Goal: Task Accomplishment & Management: Manage account settings

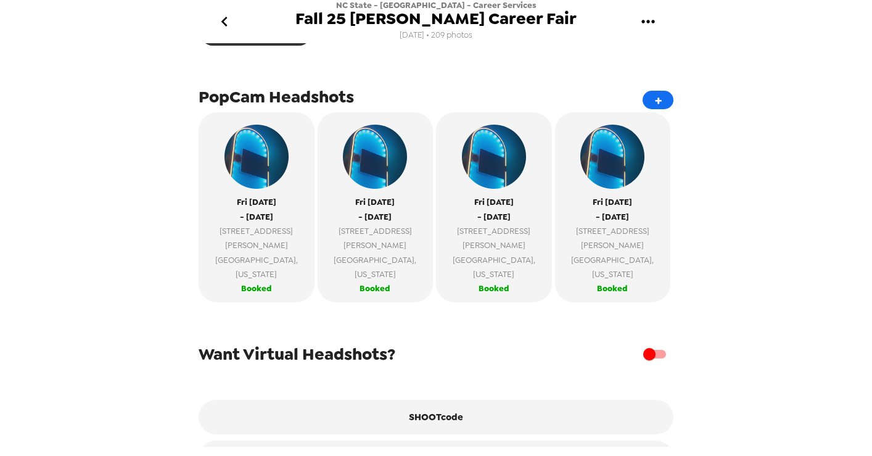
scroll to position [390, 0]
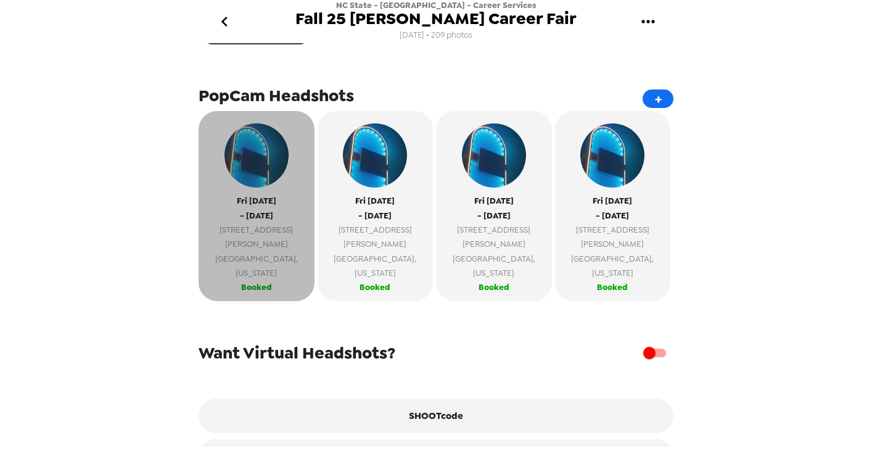
click at [253, 206] on span "[DATE]" at bounding box center [256, 201] width 39 height 14
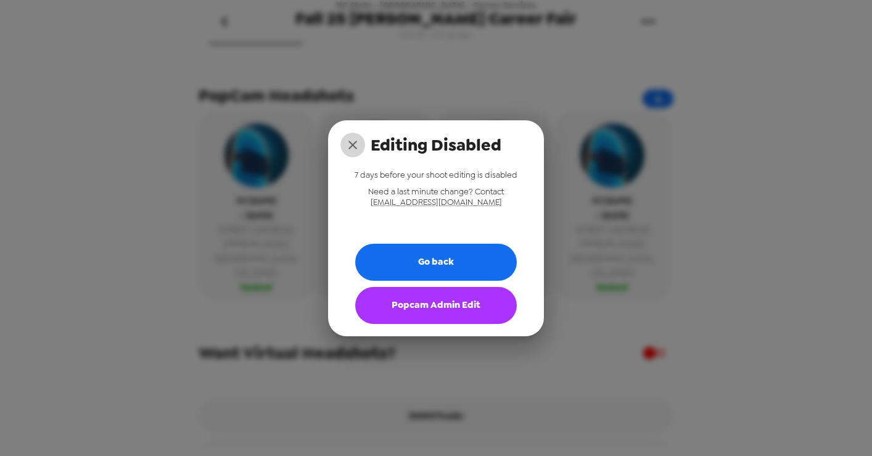
click at [355, 144] on icon "close" at bounding box center [352, 144] width 15 height 15
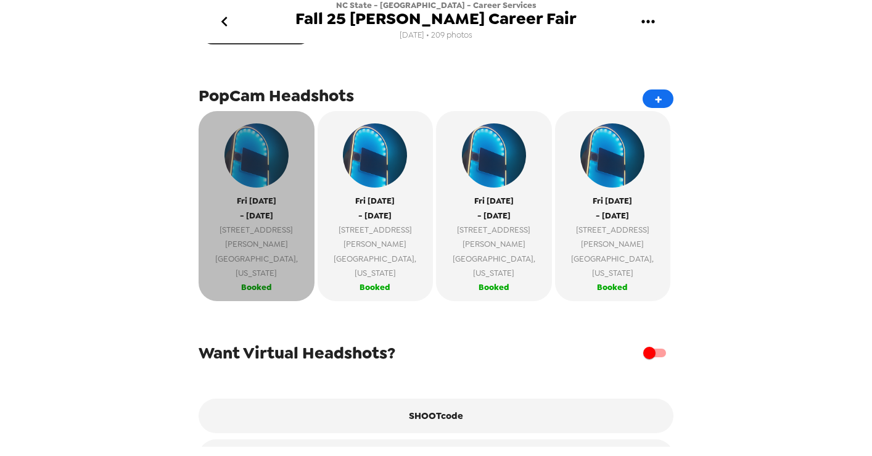
click at [249, 280] on span "Booked" at bounding box center [256, 287] width 31 height 14
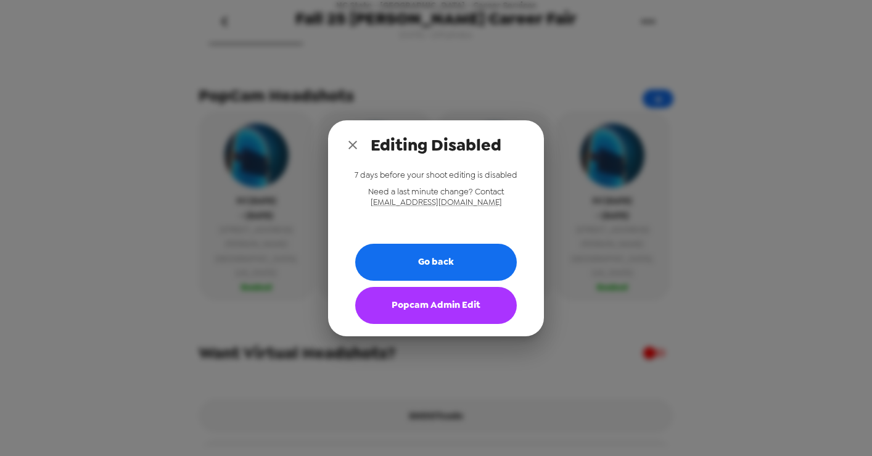
click at [396, 308] on button "Popcam Admin Edit" at bounding box center [436, 305] width 162 height 37
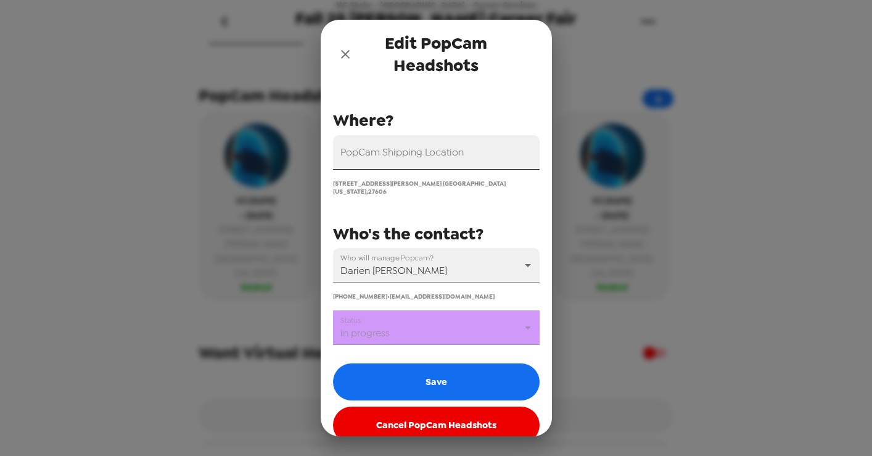
scroll to position [134, 0]
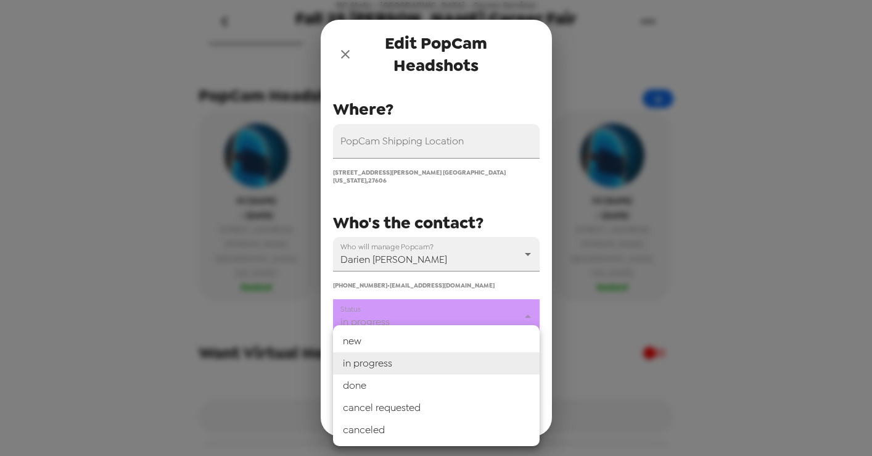
click at [433, 310] on body "NC State - [GEOGRAPHIC_DATA] - Career Services Fall 25 [PERSON_NAME] Career Fai…" at bounding box center [436, 228] width 872 height 456
click at [387, 380] on li "done" at bounding box center [436, 385] width 207 height 22
type input "done"
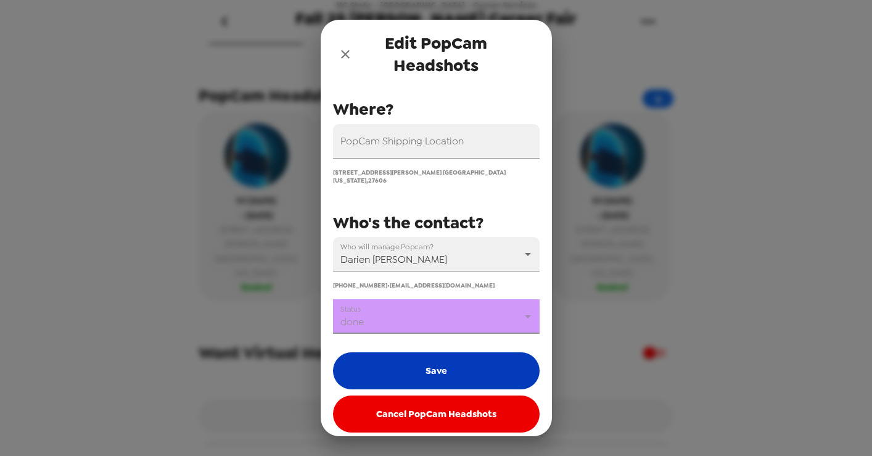
click at [406, 363] on button "Save" at bounding box center [436, 370] width 207 height 37
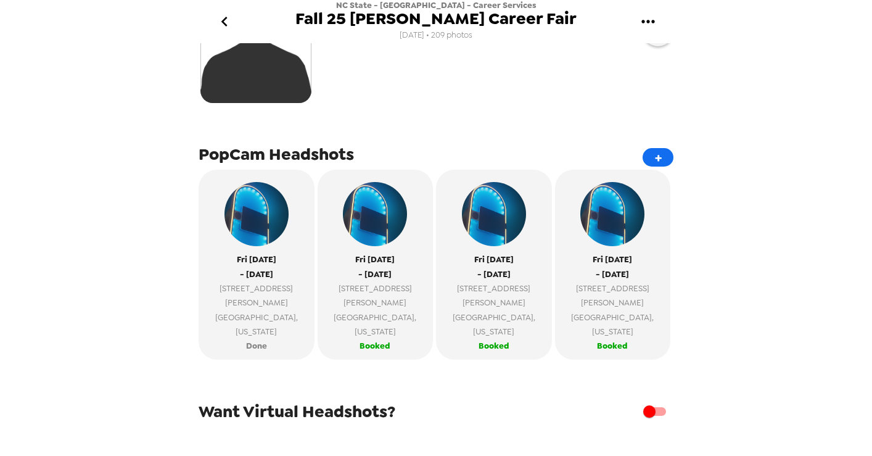
scroll to position [323, 0]
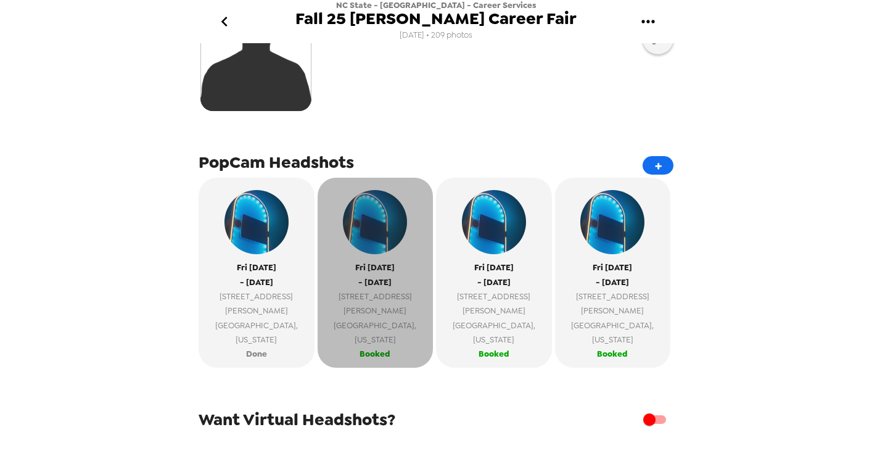
click at [370, 269] on span "[DATE]" at bounding box center [374, 267] width 39 height 14
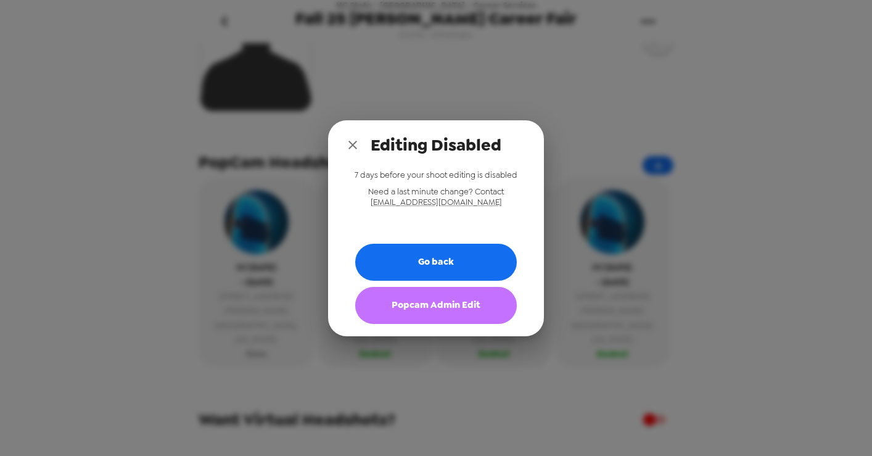
click at [408, 303] on button "Popcam Admin Edit" at bounding box center [436, 305] width 162 height 37
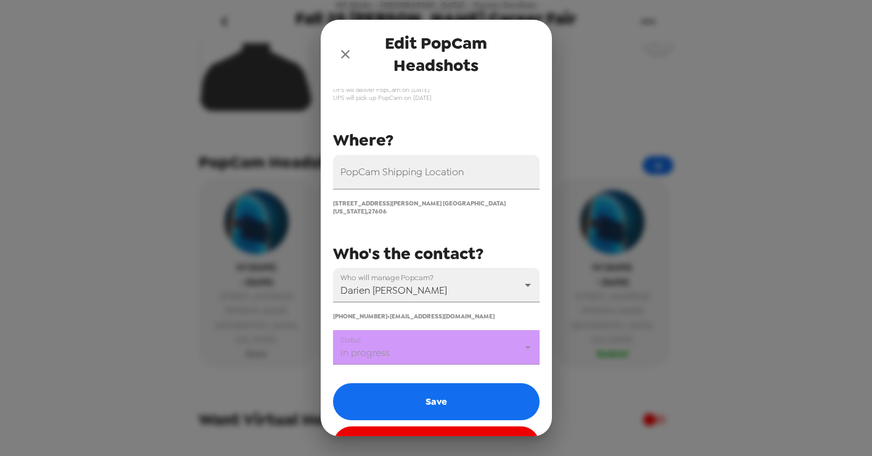
scroll to position [134, 0]
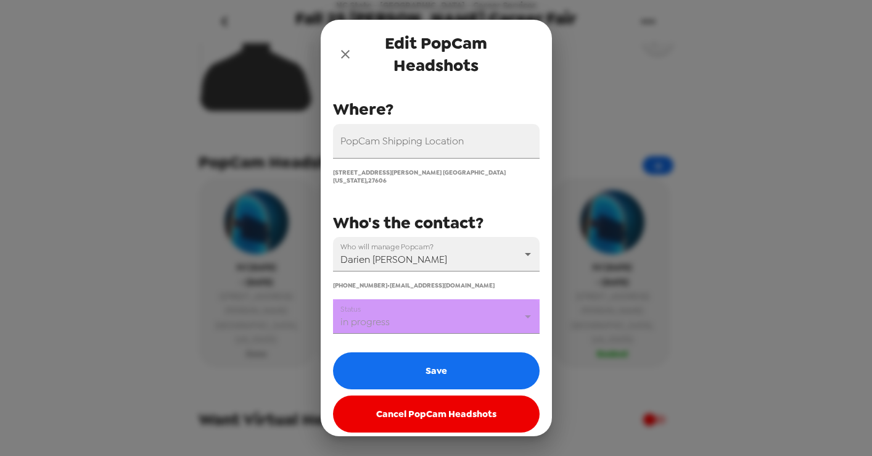
click at [476, 305] on body "NC State - [GEOGRAPHIC_DATA] - Career Services Fall 25 [PERSON_NAME] Career Fai…" at bounding box center [436, 228] width 872 height 456
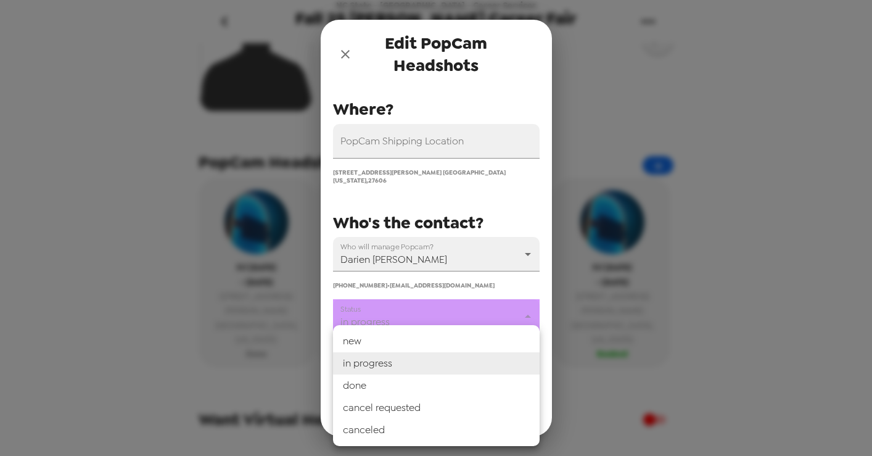
click at [403, 377] on li "done" at bounding box center [436, 385] width 207 height 22
type input "done"
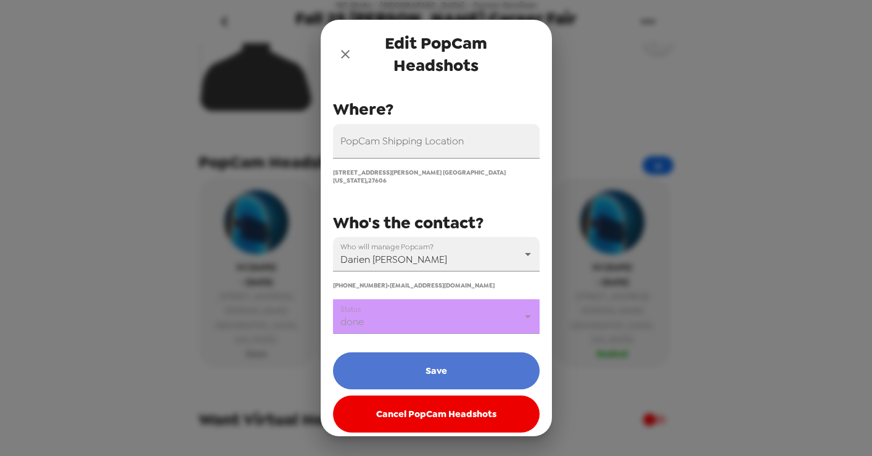
click at [431, 360] on button "Save" at bounding box center [436, 370] width 207 height 37
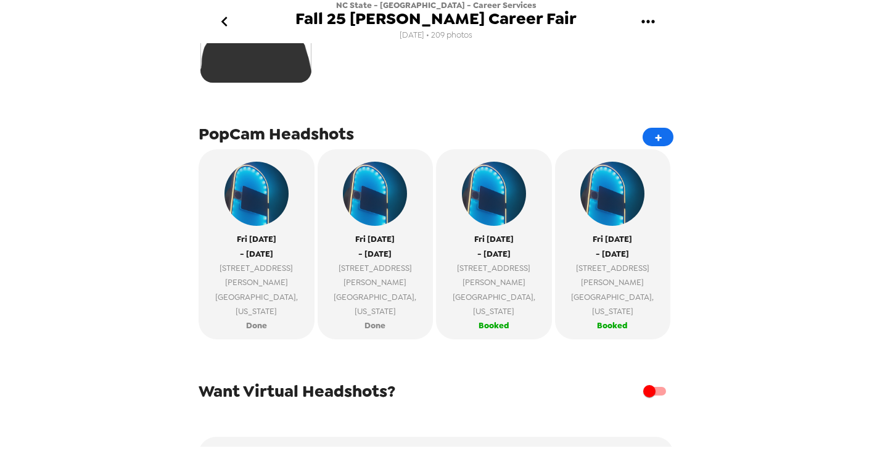
scroll to position [361, 0]
